Goal: Task Accomplishment & Management: Use online tool/utility

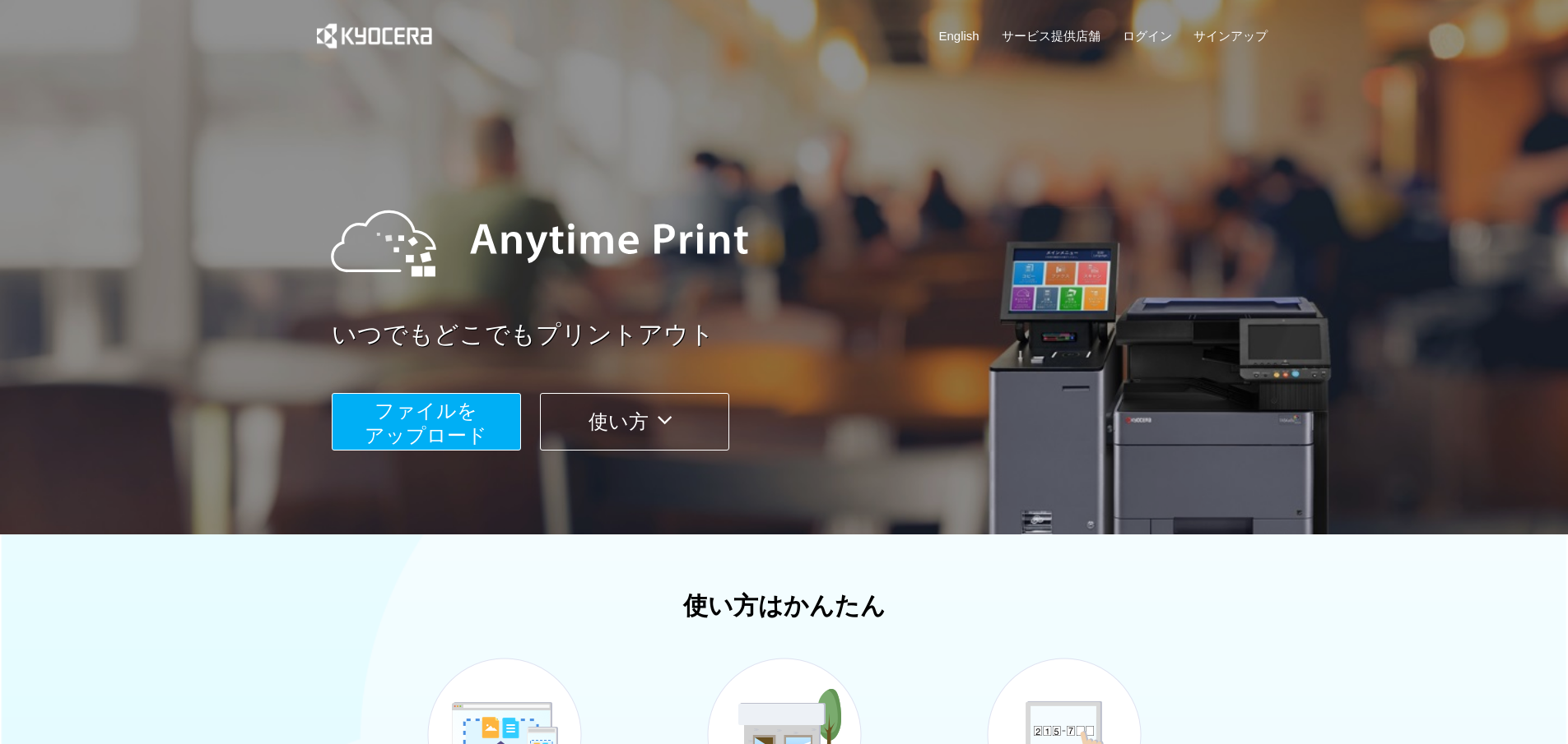
click at [1062, 26] on div "English サービス提供店舗 ログイン サインアップ" at bounding box center [784, 40] width 968 height 80
click at [1059, 31] on link "サービス提供店舗" at bounding box center [1051, 36] width 99 height 17
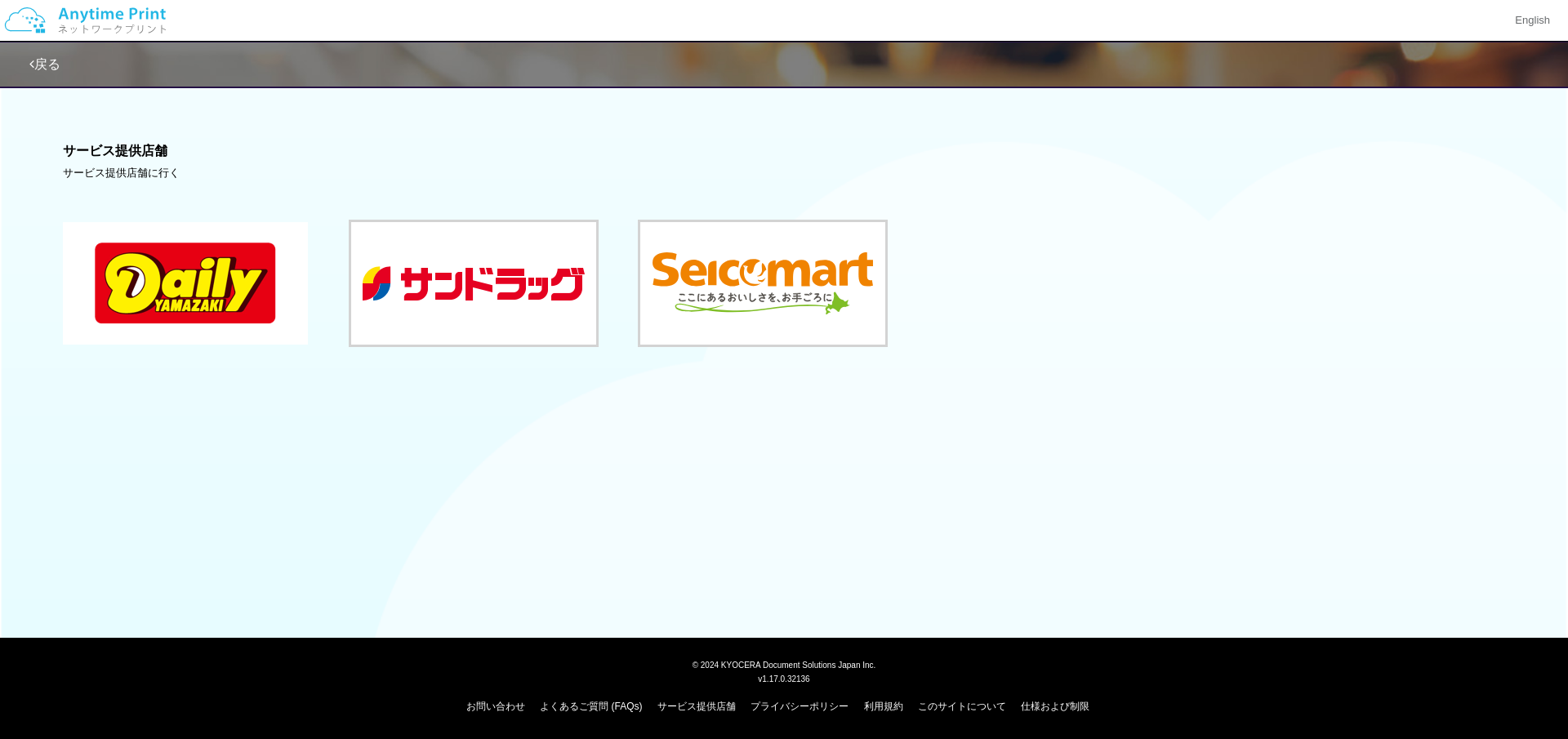
click at [183, 289] on button at bounding box center [185, 283] width 245 height 123
click at [216, 313] on button at bounding box center [185, 283] width 245 height 123
drag, startPoint x: 875, startPoint y: 300, endPoint x: 870, endPoint y: 293, distance: 8.6
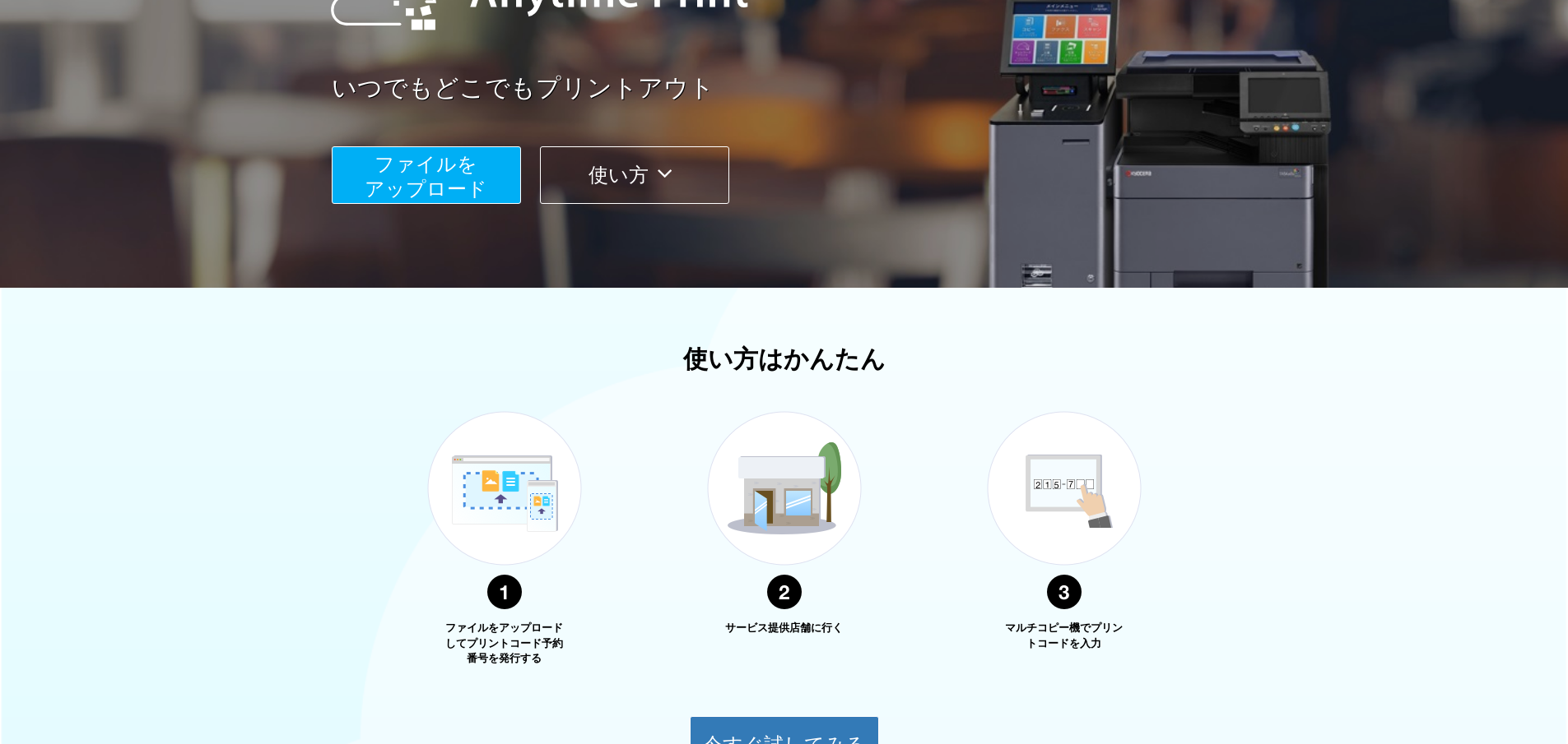
scroll to position [82, 0]
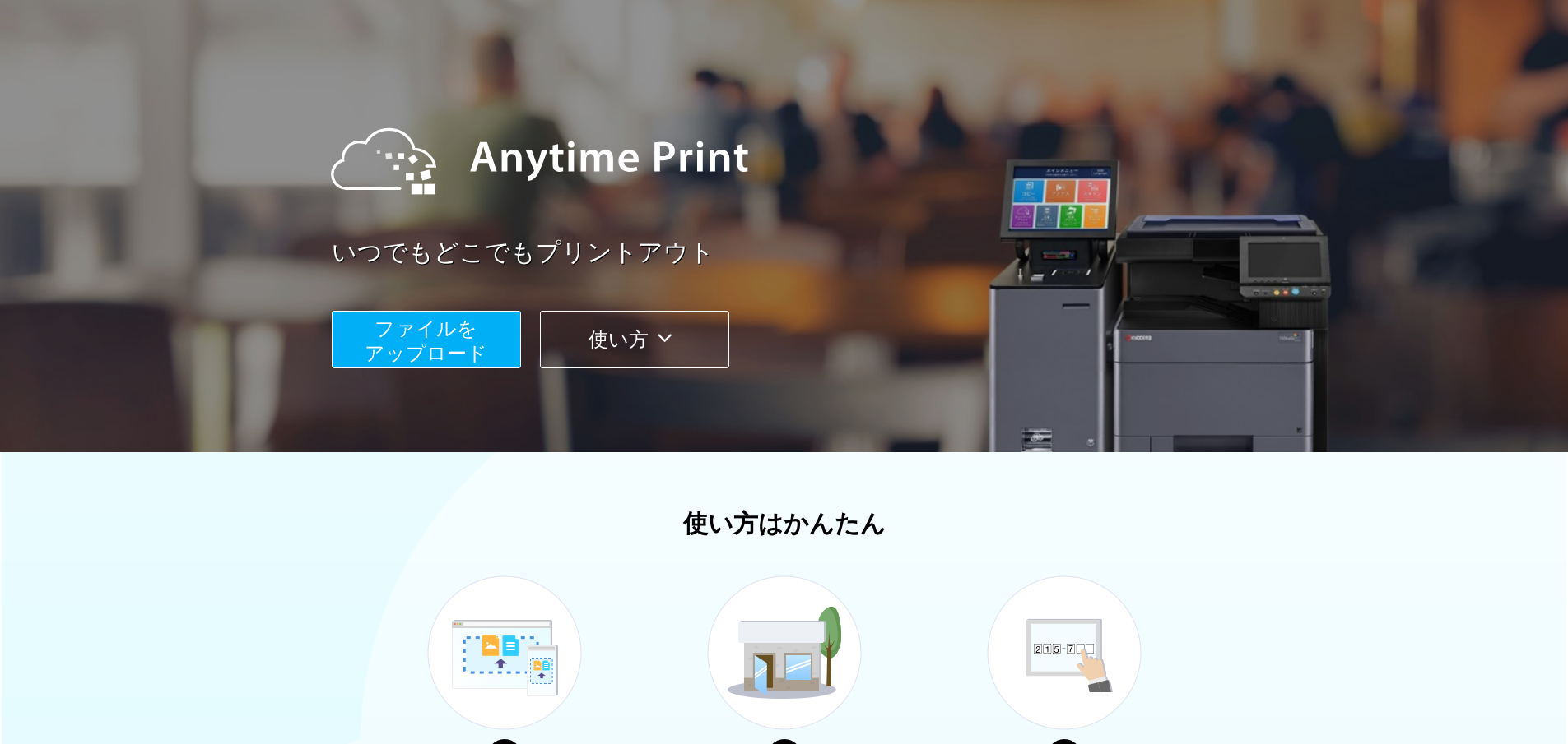
click at [431, 328] on span "ファイルを ​​アップロード" at bounding box center [426, 340] width 123 height 47
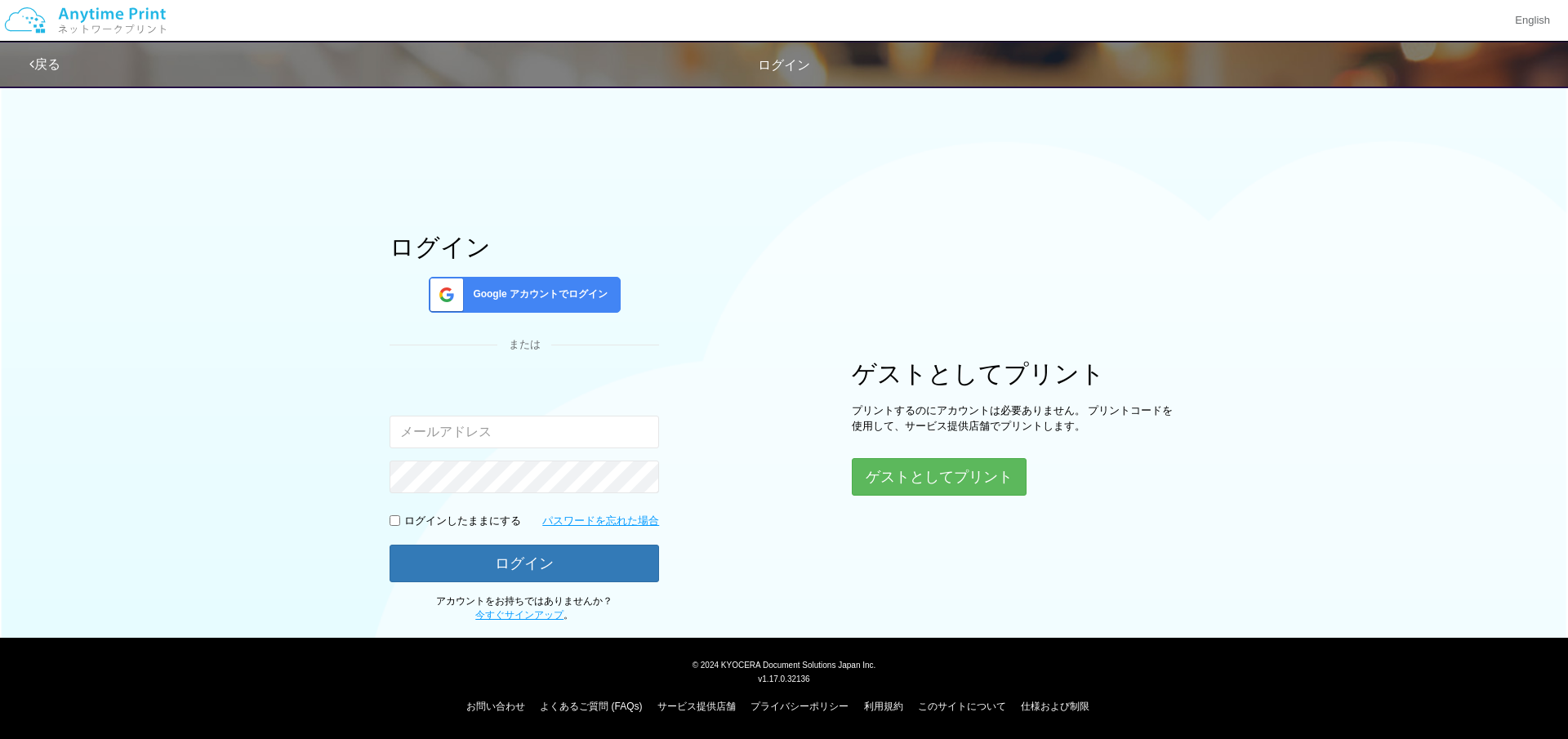
click at [490, 298] on span "Google アカウントでログイン" at bounding box center [536, 294] width 141 height 14
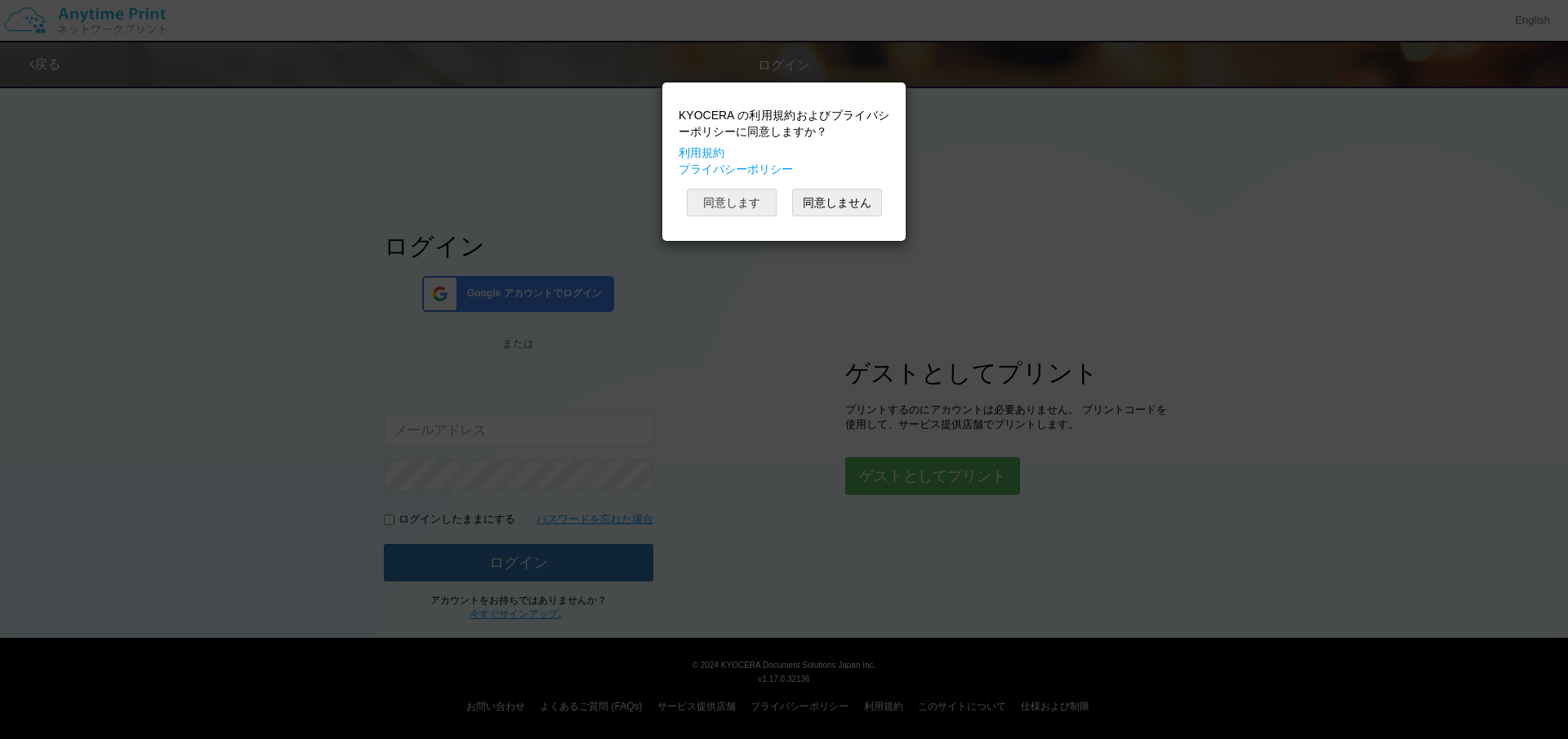
click at [722, 199] on button "同意します" at bounding box center [732, 203] width 90 height 28
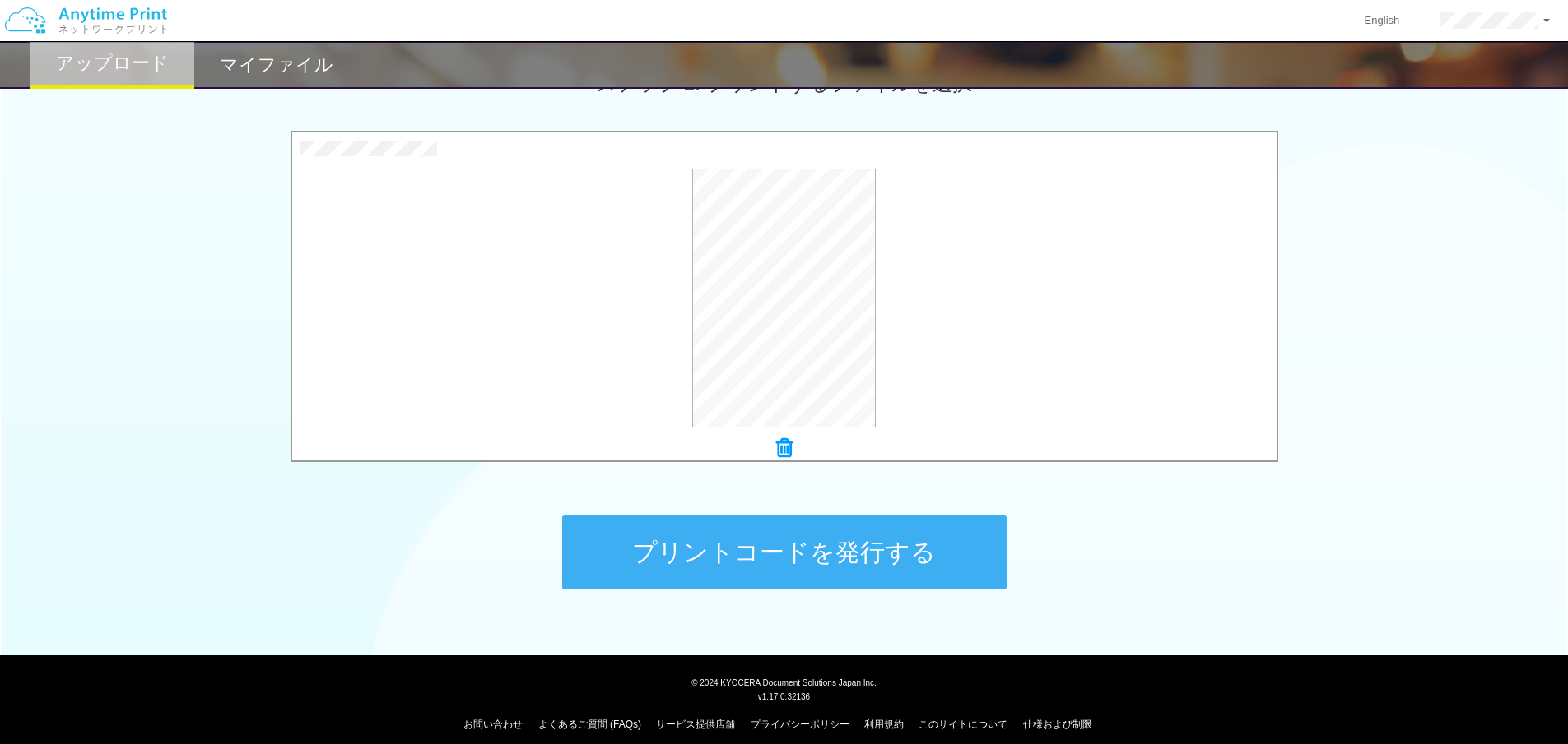
scroll to position [507, 0]
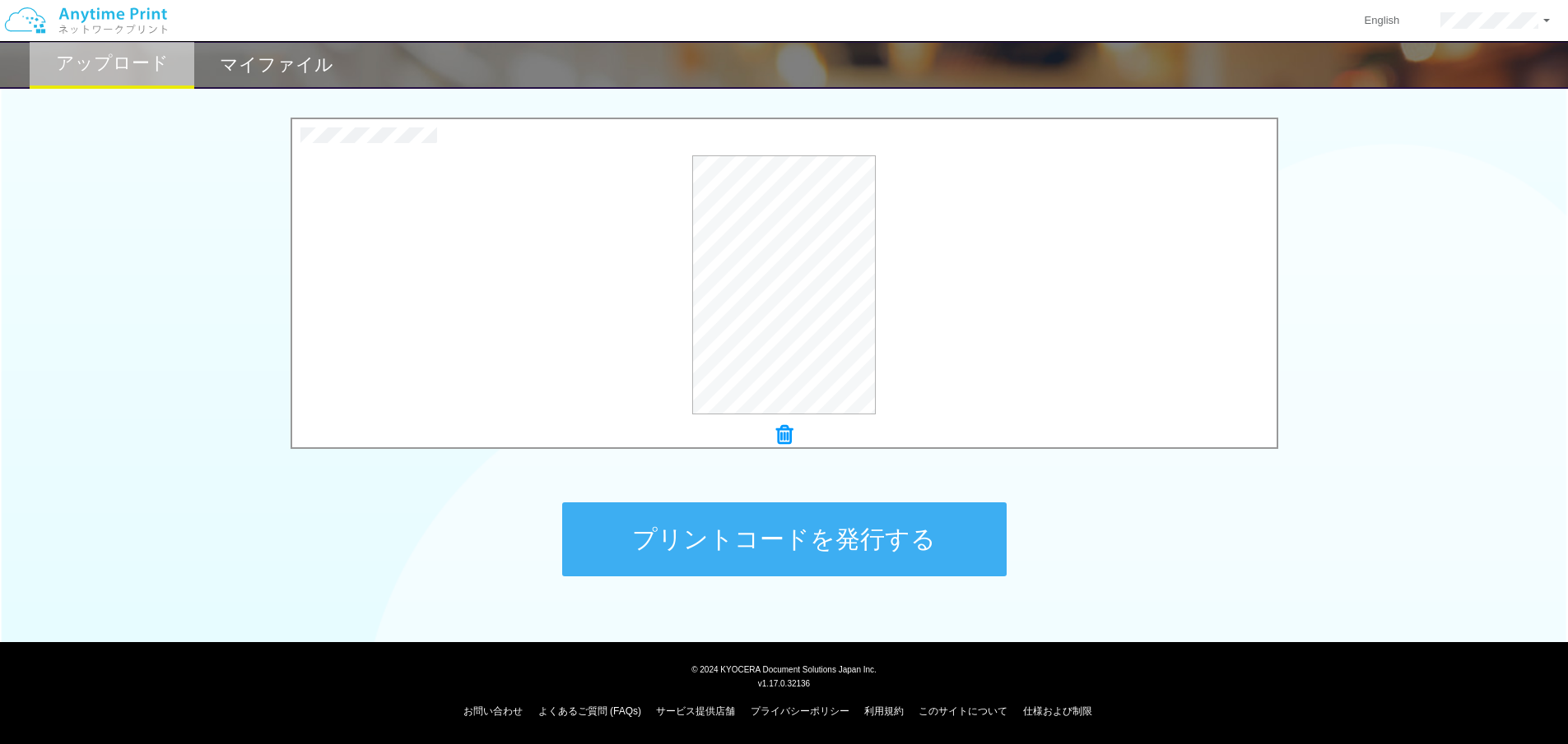
click at [836, 557] on button "プリントコードを発行する" at bounding box center [784, 539] width 445 height 74
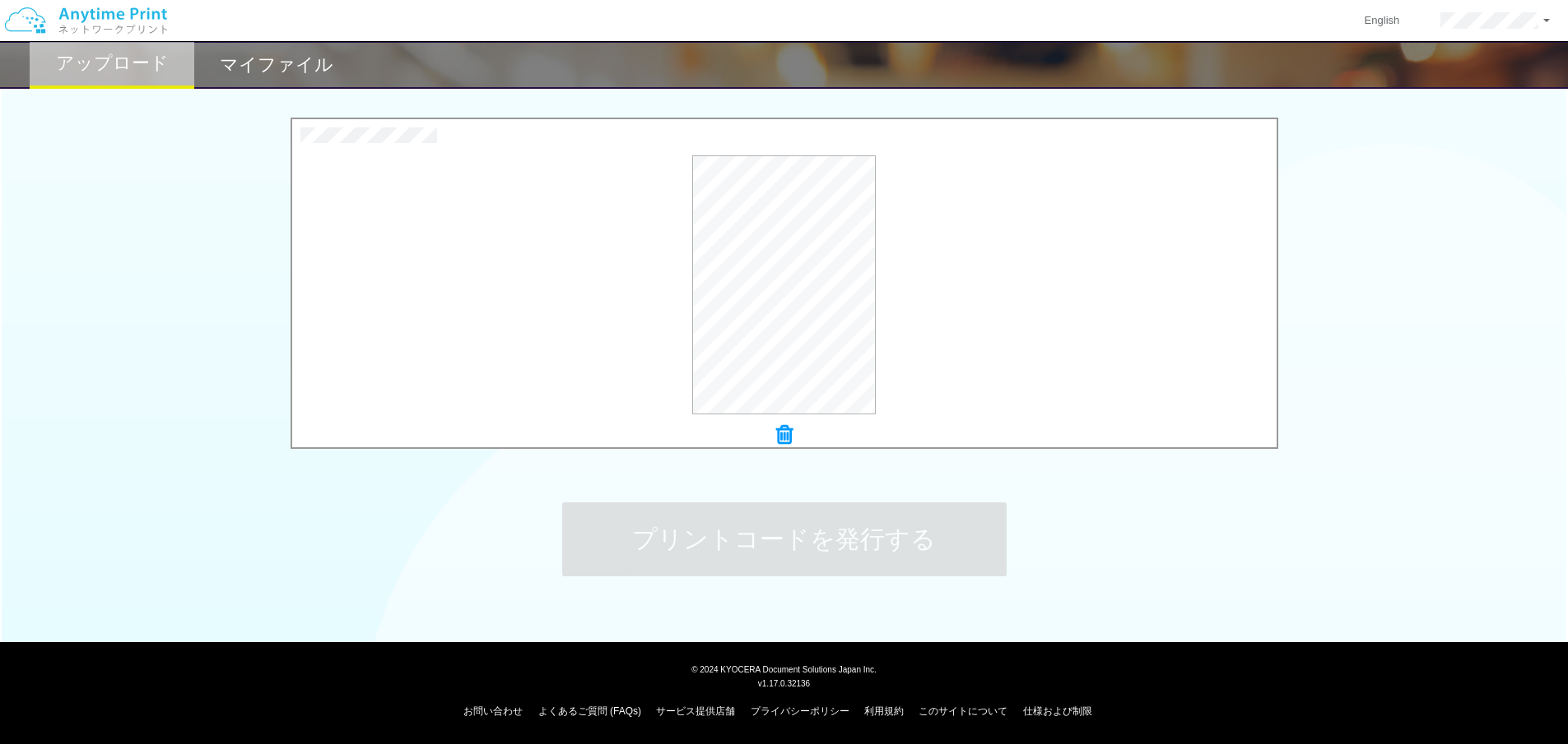
scroll to position [0, 0]
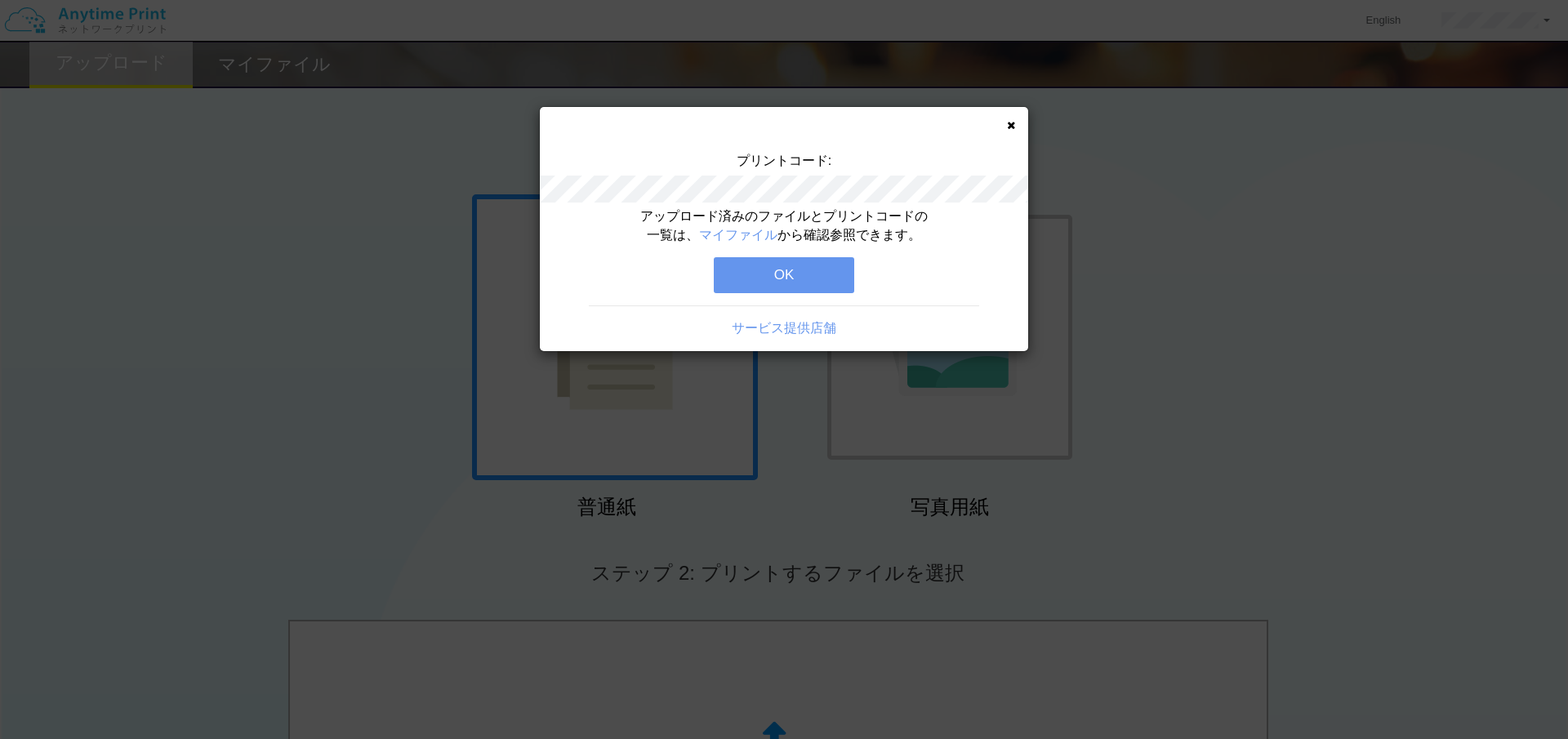
click at [800, 283] on button "OK" at bounding box center [784, 275] width 141 height 36
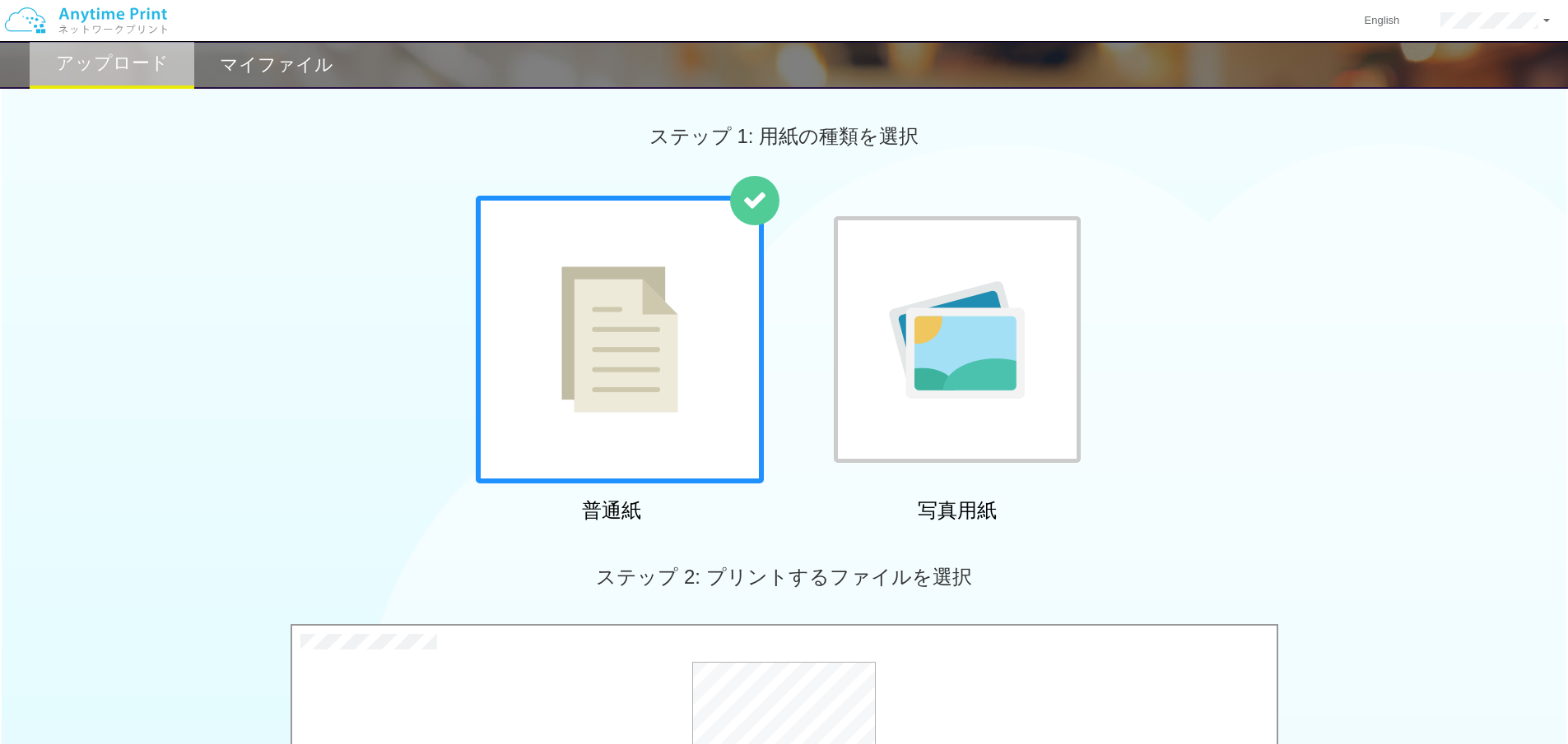
scroll to position [329, 0]
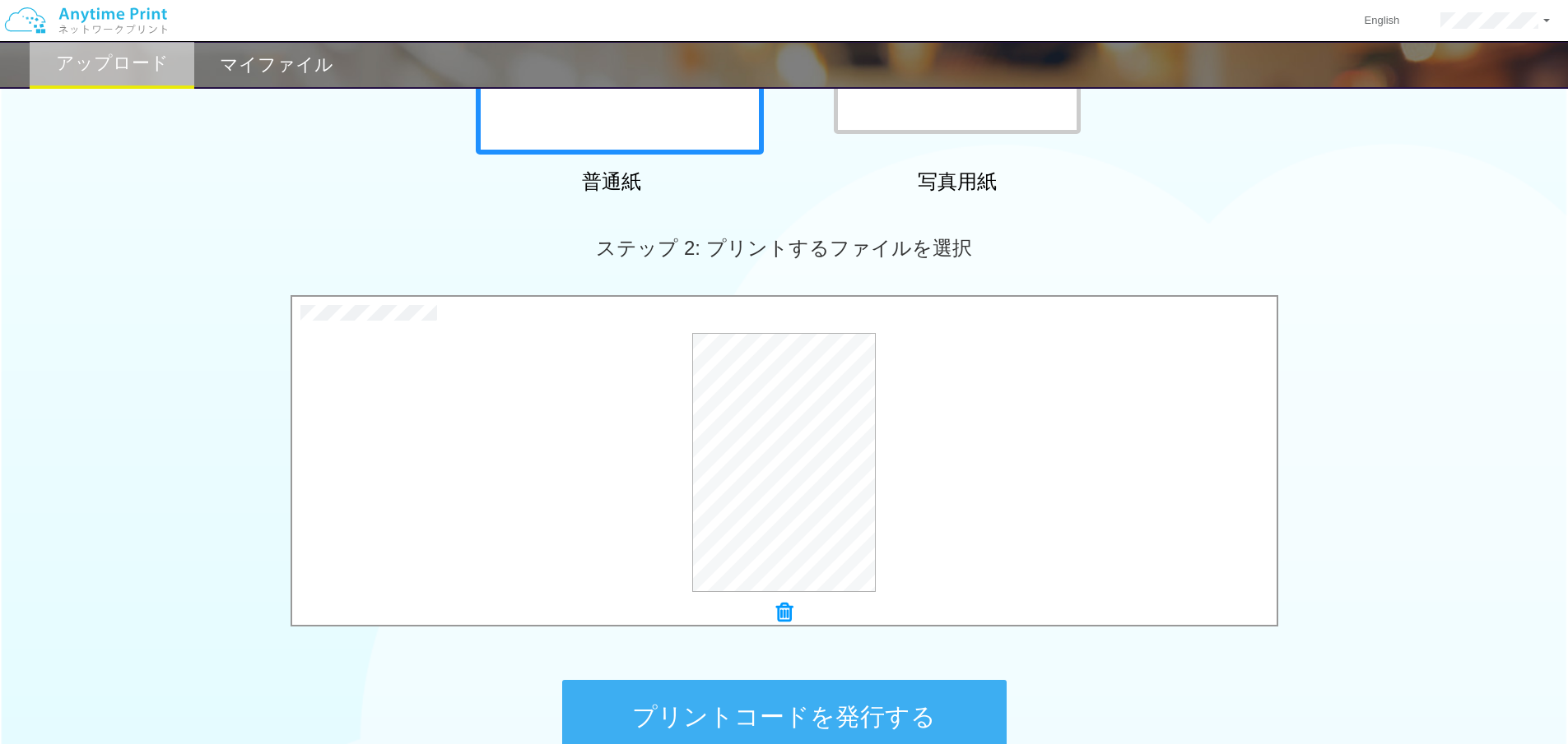
click at [790, 616] on icon at bounding box center [784, 613] width 16 height 21
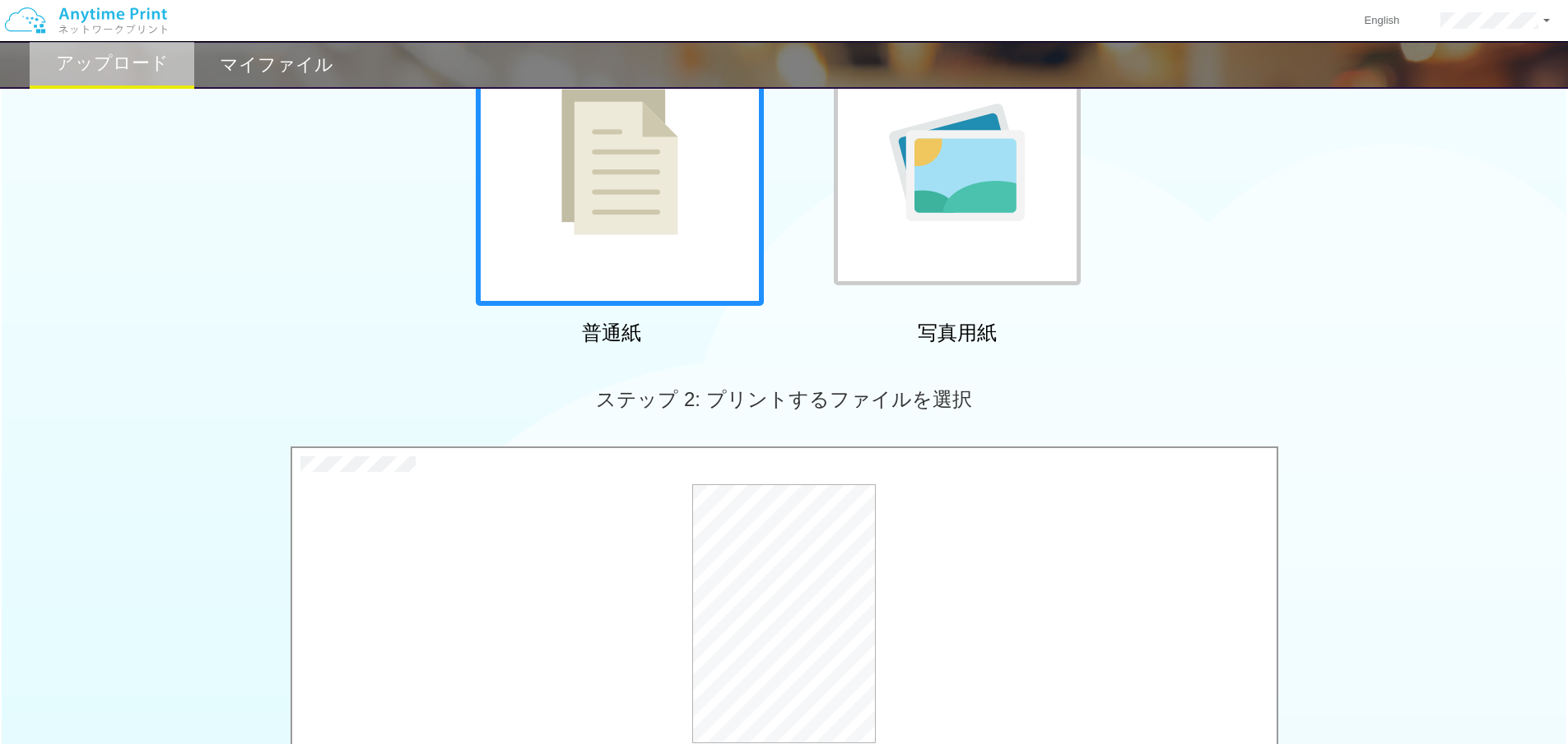
scroll to position [507, 0]
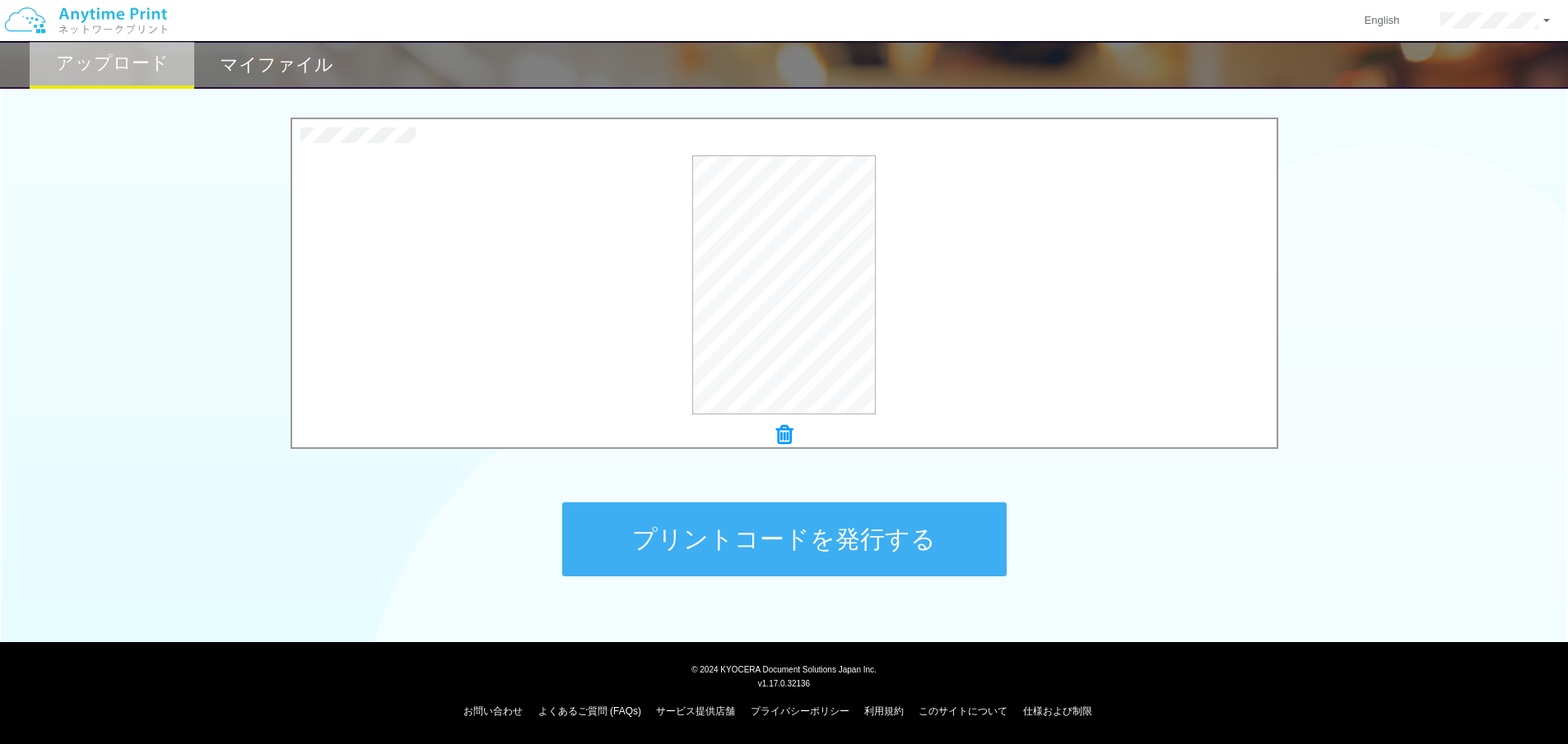
click at [785, 531] on button "プリントコードを発行する" at bounding box center [784, 539] width 445 height 74
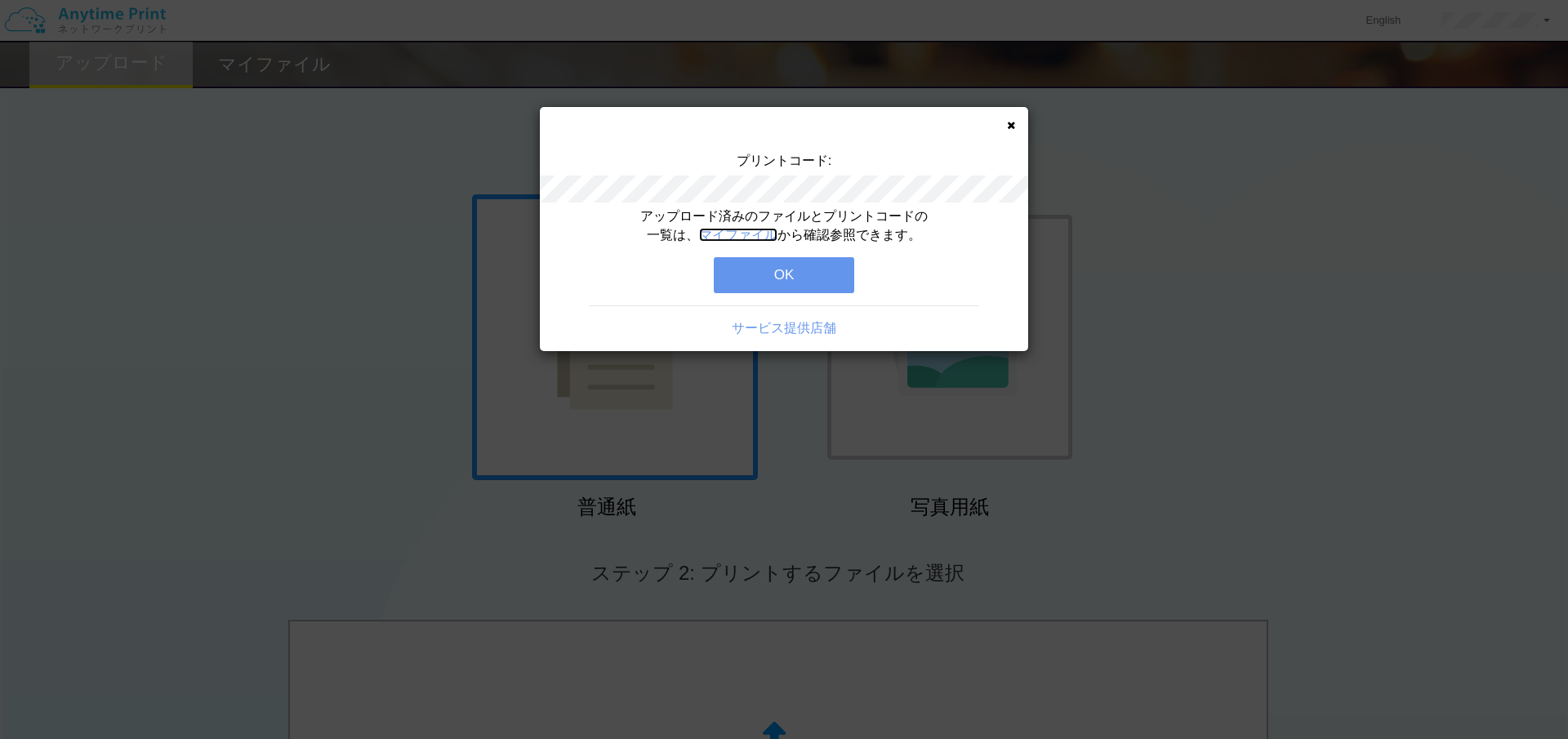
click at [743, 236] on link "マイファイル" at bounding box center [738, 235] width 79 height 14
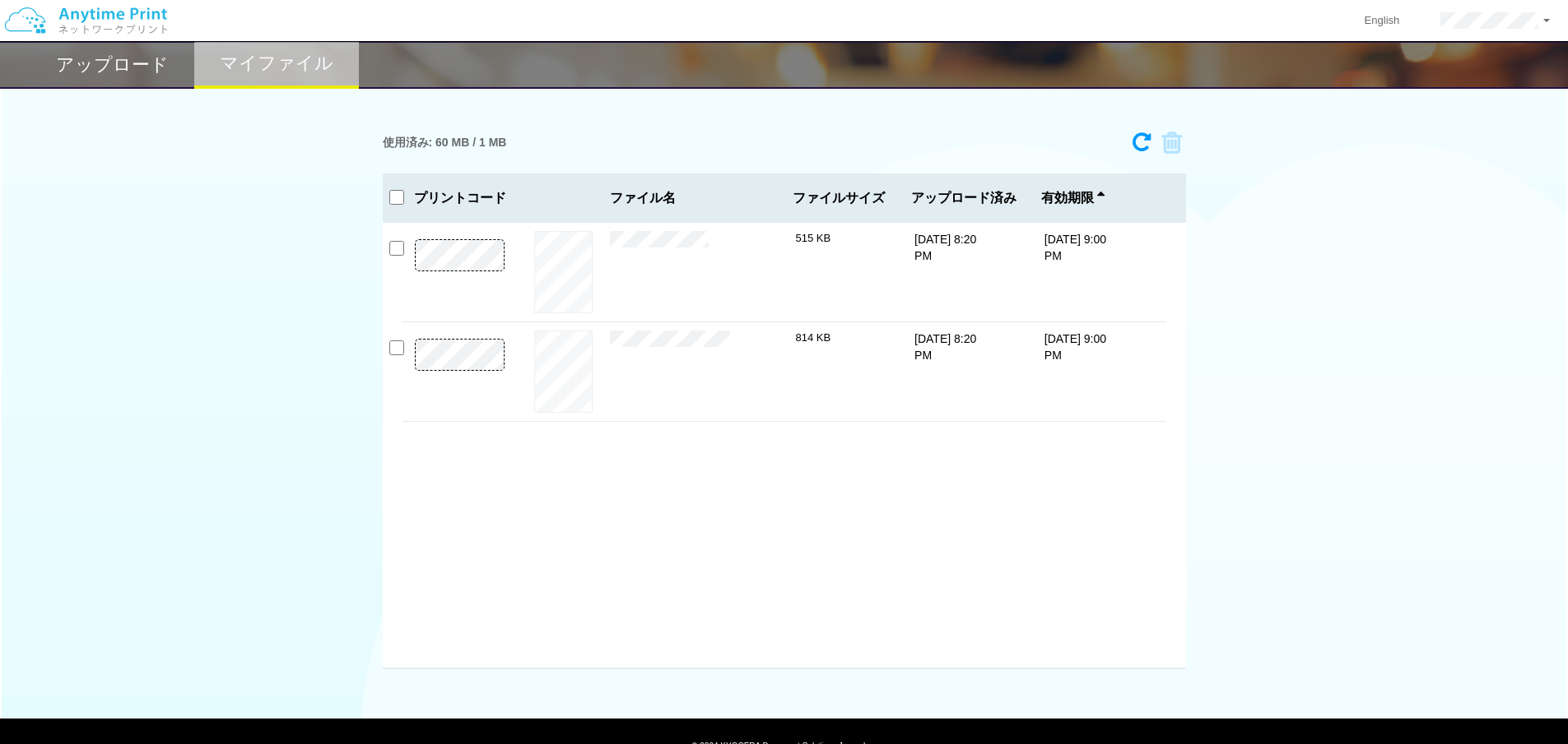
click at [109, 64] on h2 "アップロード" at bounding box center [113, 65] width 113 height 20
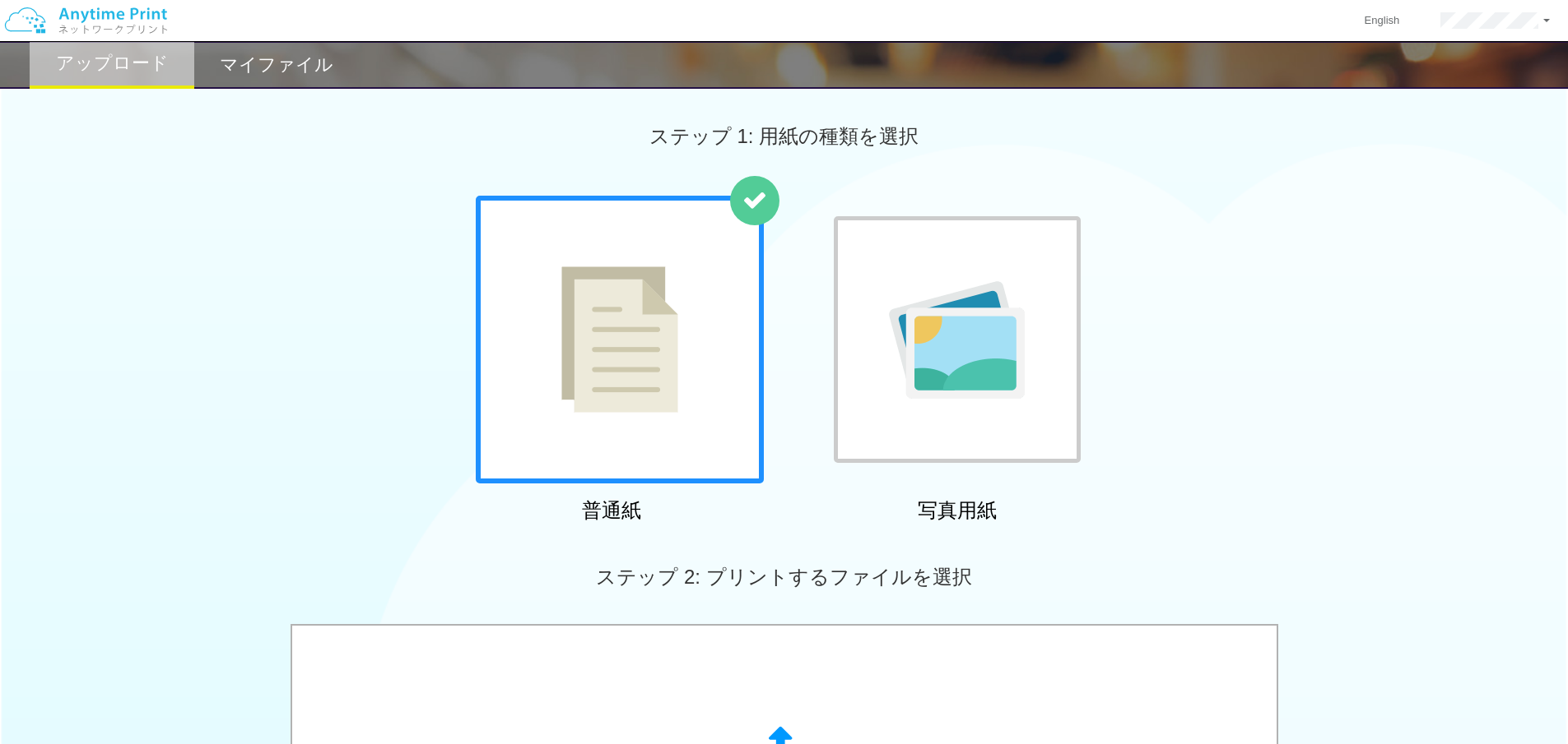
click at [303, 84] on div "マイファイル" at bounding box center [277, 65] width 165 height 48
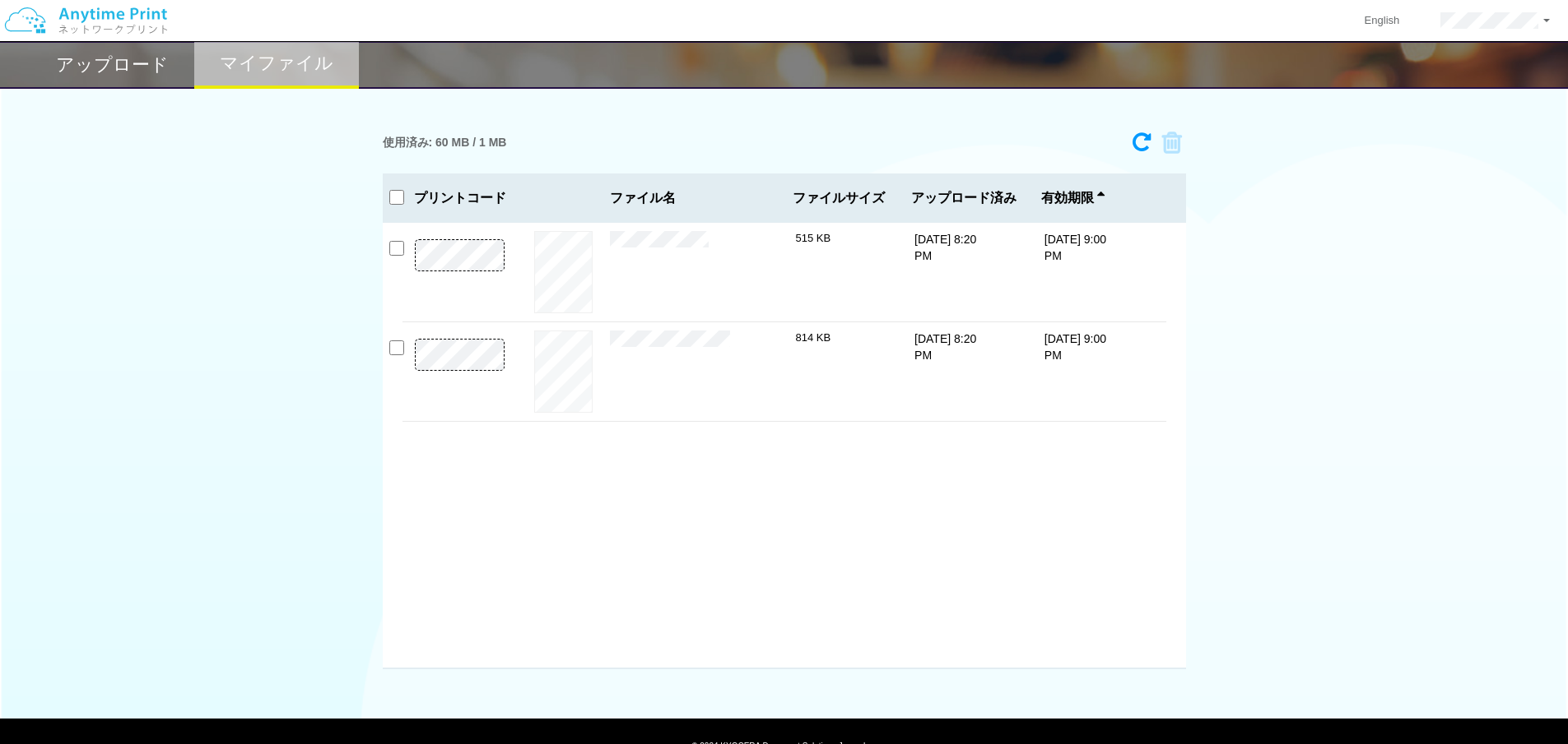
click at [131, 83] on div "アップロード" at bounding box center [112, 65] width 165 height 48
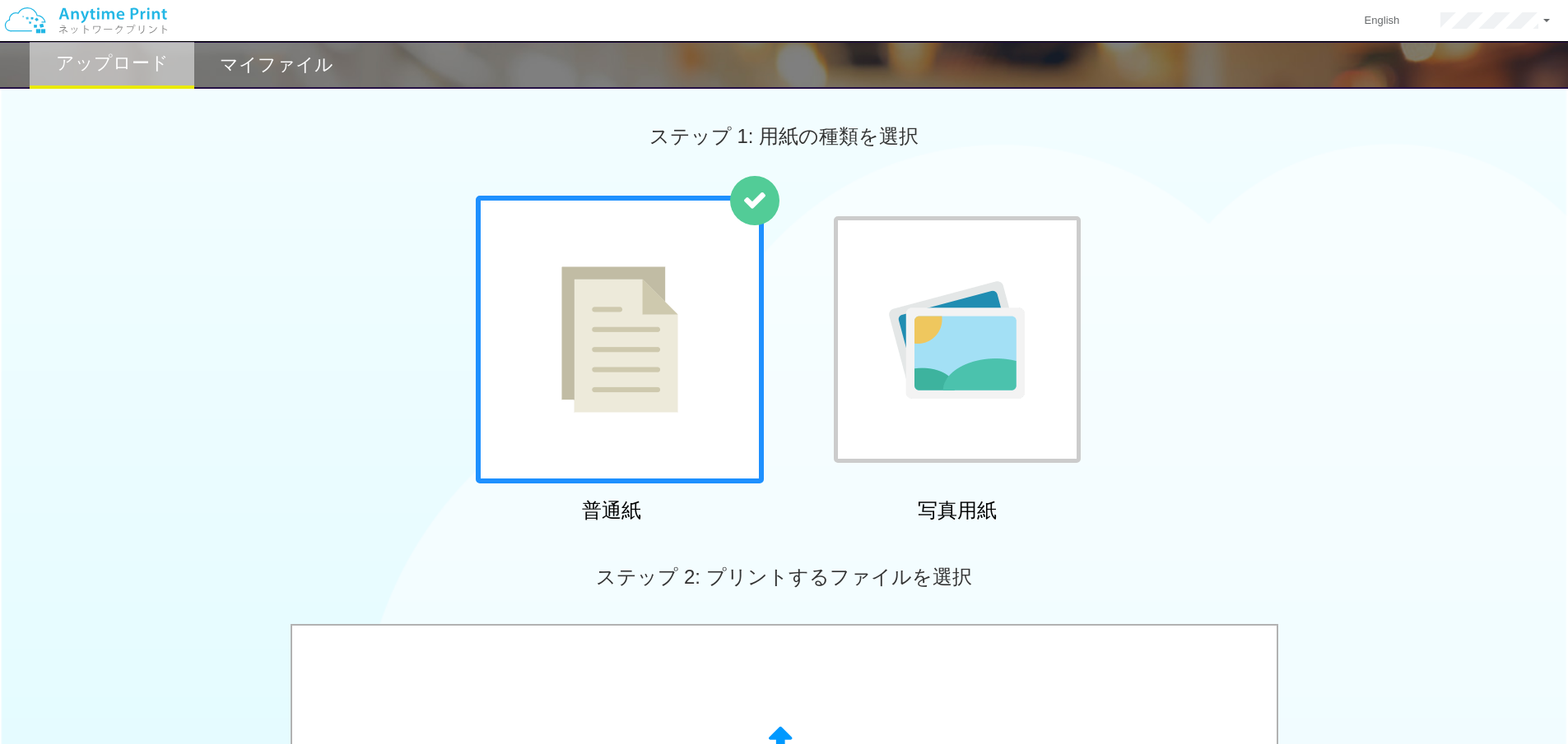
click at [271, 57] on h2 "マイファイル" at bounding box center [276, 65] width 114 height 20
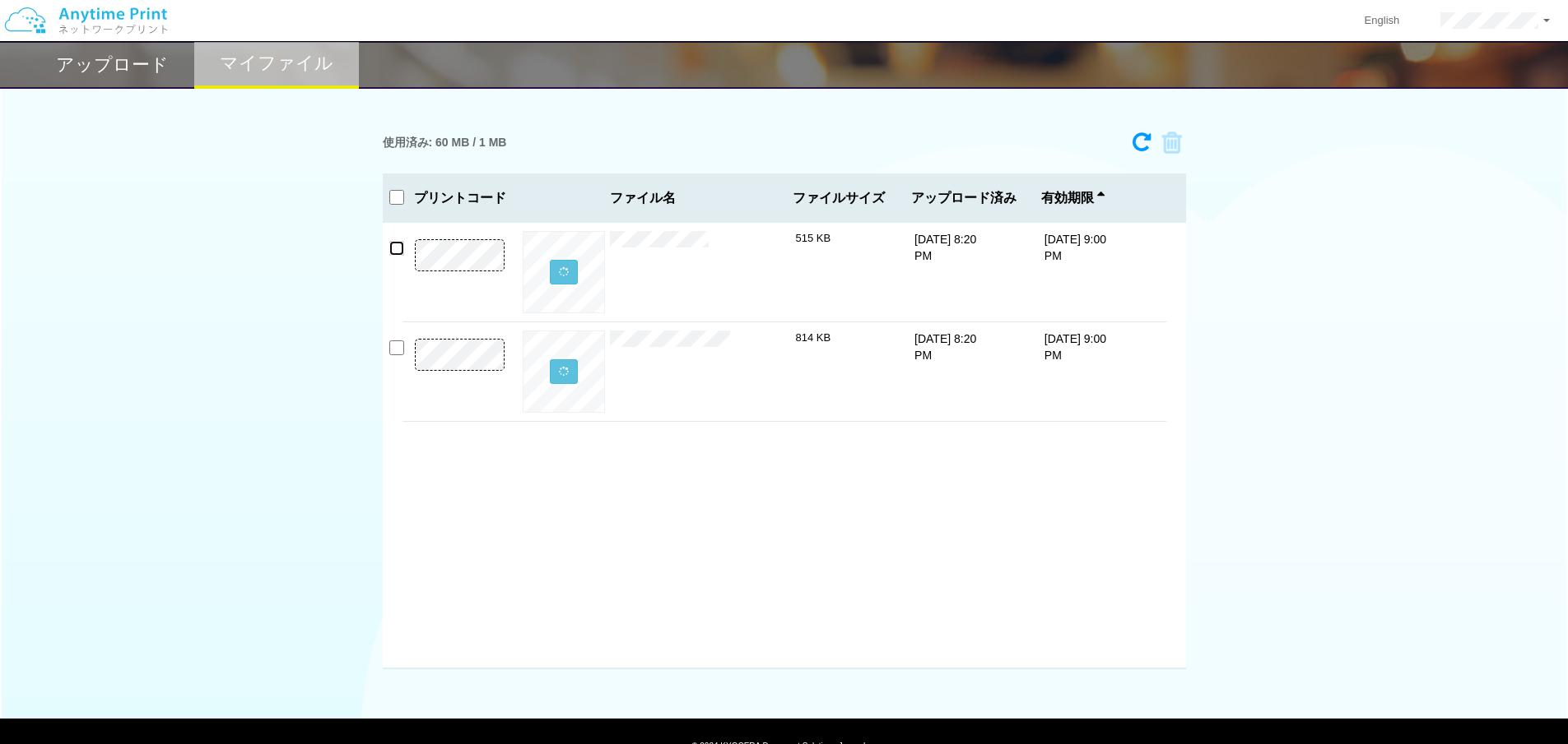
click at [399, 254] on input "checkbox" at bounding box center [396, 247] width 15 height 15
checkbox input "true"
click at [398, 348] on input "checkbox" at bounding box center [396, 347] width 15 height 15
checkbox input "true"
click at [79, 55] on h2 "アップロード" at bounding box center [113, 65] width 113 height 20
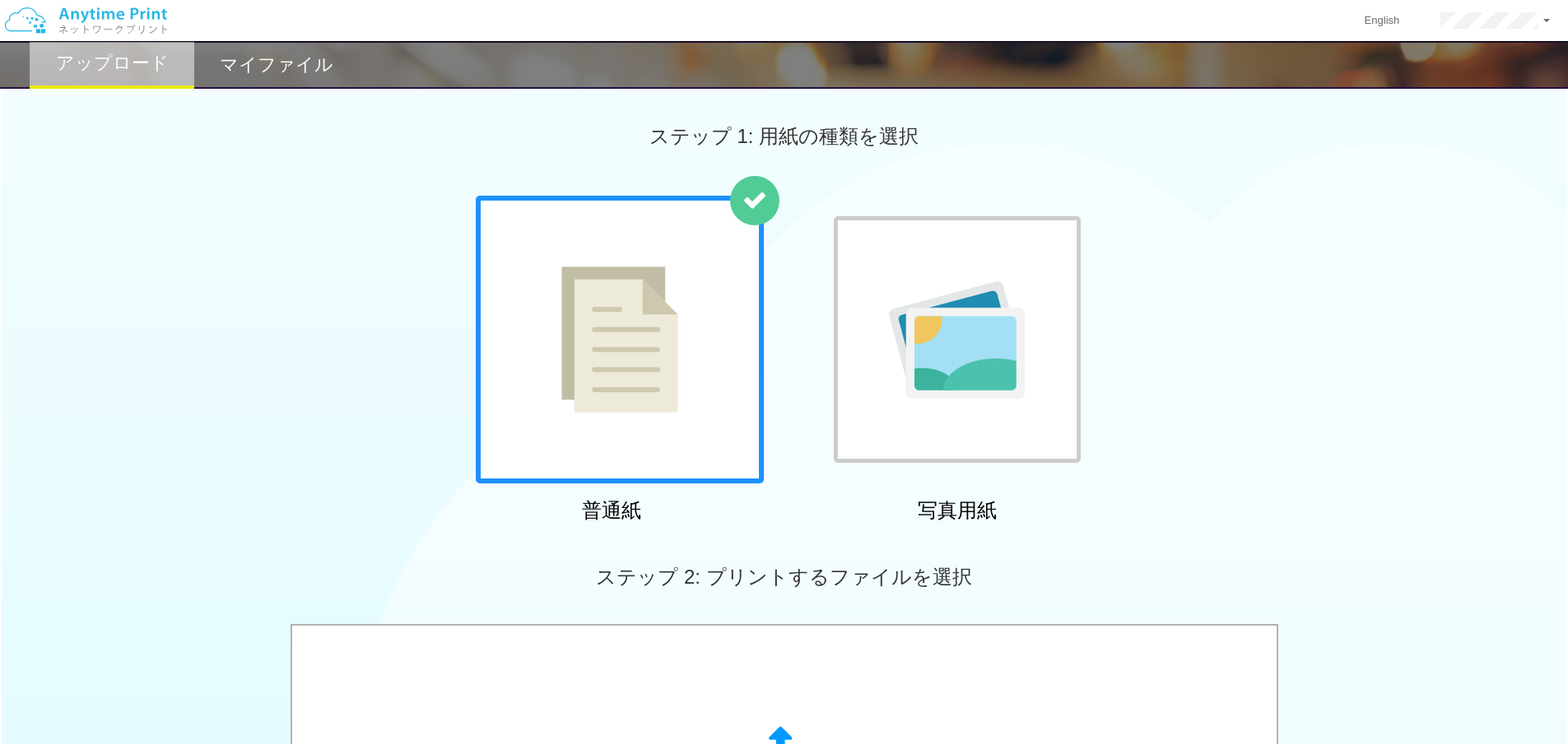
click at [243, 73] on h2 "マイファイル" at bounding box center [276, 65] width 114 height 20
